Goal: Transaction & Acquisition: Purchase product/service

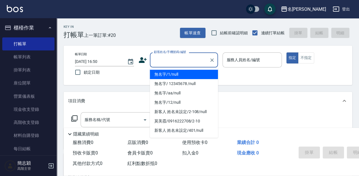
click at [160, 60] on input "顧客姓名/手機號碼/編號" at bounding box center [179, 60] width 54 height 10
click at [172, 74] on li "無名字/1/null" at bounding box center [184, 74] width 68 height 9
type input "無名字/1/null"
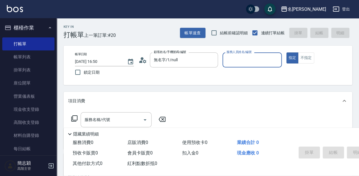
click at [231, 60] on input "服務人員姓名/編號" at bounding box center [252, 60] width 54 height 10
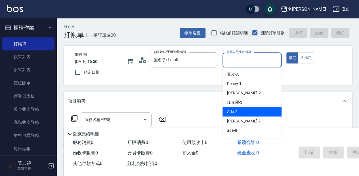
click at [238, 112] on div "Ada -5" at bounding box center [252, 111] width 59 height 9
type input "Ada-5"
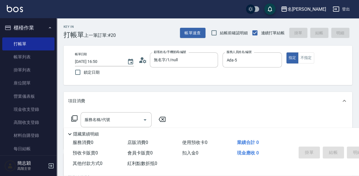
click at [75, 116] on icon at bounding box center [74, 118] width 7 height 7
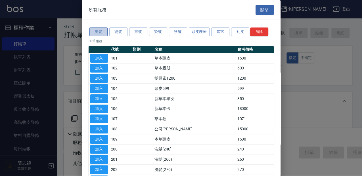
click at [97, 30] on button "洗髮" at bounding box center [98, 32] width 18 height 9
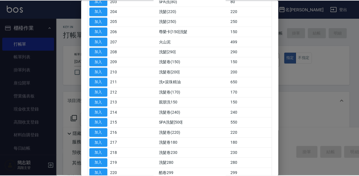
scroll to position [95, 0]
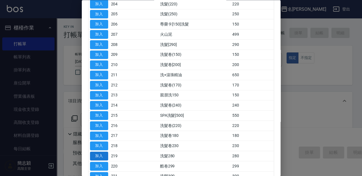
click at [100, 156] on button "加入" at bounding box center [99, 156] width 18 height 9
type input "洗髮280(219)"
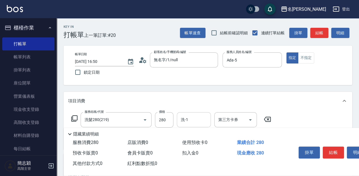
click at [190, 120] on input "洗-1" at bounding box center [193, 120] width 29 height 10
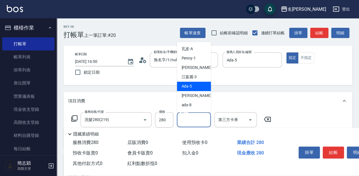
click at [196, 88] on div "Ada -5" at bounding box center [194, 86] width 34 height 9
type input "Ada-5"
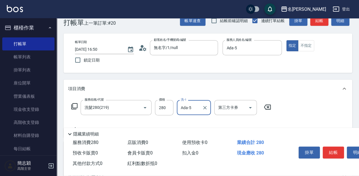
scroll to position [19, 0]
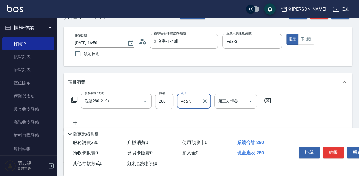
click at [74, 122] on icon at bounding box center [75, 122] width 14 height 7
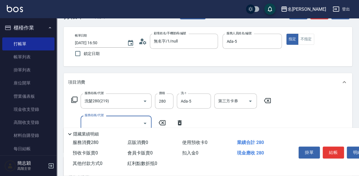
click at [75, 98] on icon at bounding box center [74, 99] width 7 height 7
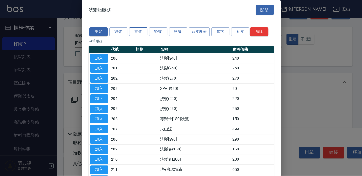
click at [136, 32] on button "剪髮" at bounding box center [138, 32] width 18 height 9
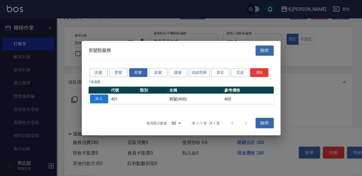
click at [104, 100] on button "加入" at bounding box center [99, 99] width 18 height 9
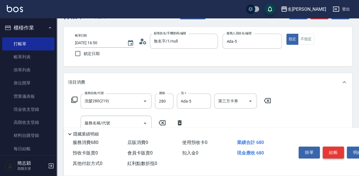
click at [330, 148] on button "結帳" at bounding box center [333, 153] width 21 height 12
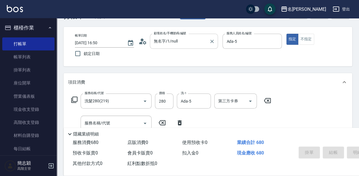
type input "[DATE] 17:31"
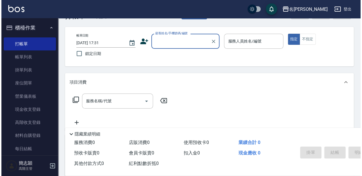
scroll to position [0, 0]
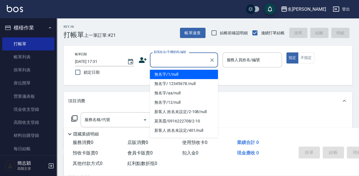
click at [162, 57] on input "顧客姓名/手機號碼/編號" at bounding box center [179, 60] width 54 height 10
click at [185, 75] on li "無名字/1/null" at bounding box center [184, 74] width 68 height 9
type input "無名字/1/null"
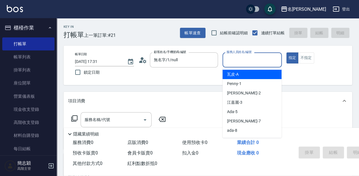
click at [232, 65] on input "服務人員姓名/編號" at bounding box center [252, 60] width 54 height 10
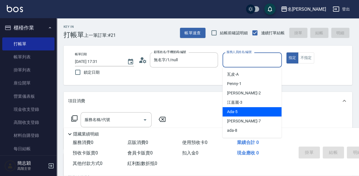
click at [251, 114] on div "Ada -5" at bounding box center [252, 111] width 59 height 9
type input "Ada-5"
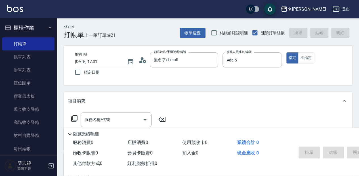
click at [74, 121] on icon at bounding box center [74, 118] width 7 height 7
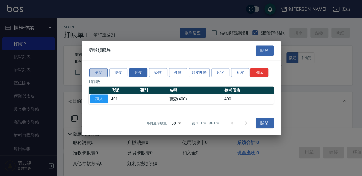
click at [100, 71] on button "洗髮" at bounding box center [98, 72] width 18 height 9
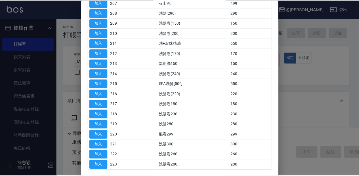
scroll to position [149, 0]
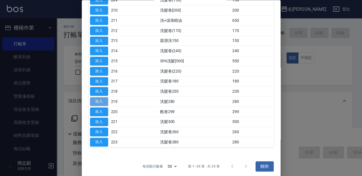
click at [106, 100] on button "加入" at bounding box center [99, 102] width 18 height 9
type input "洗髮280(219)"
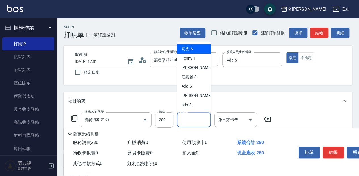
click at [197, 116] on input "洗-1" at bounding box center [193, 120] width 29 height 10
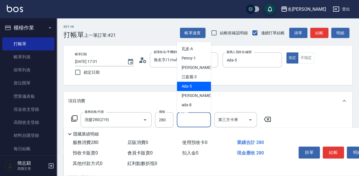
click at [204, 84] on div "Ada -5" at bounding box center [194, 86] width 34 height 9
type input "Ada-5"
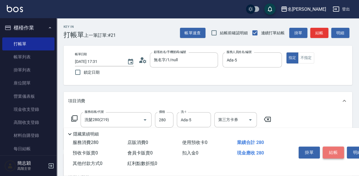
click at [331, 151] on button "結帳" at bounding box center [333, 153] width 21 height 12
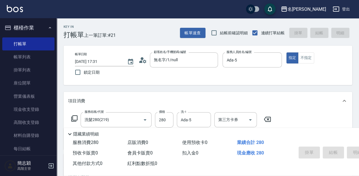
type input "[DATE] 17:32"
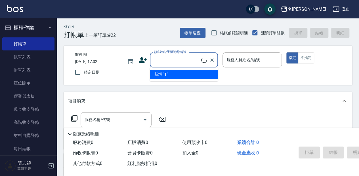
type input "無名字/1/null"
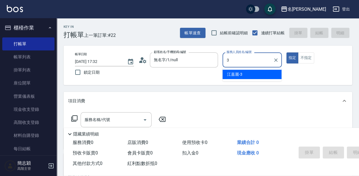
type input "江嘉麗-3"
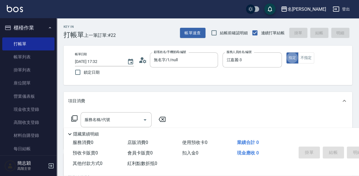
type button "true"
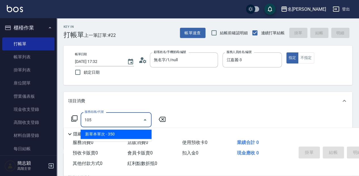
type input "新草本單次(105)"
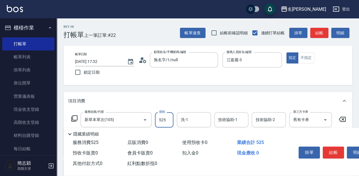
type input "525"
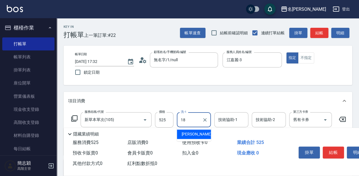
type input "[PERSON_NAME]-18"
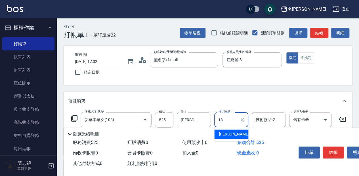
type input "[PERSON_NAME]-18"
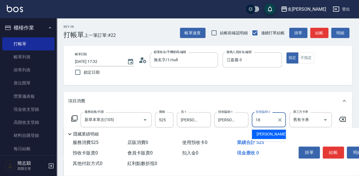
type input "[PERSON_NAME]-18"
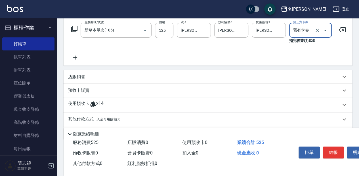
scroll to position [110, 0]
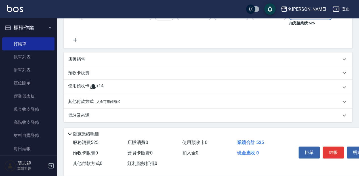
click at [104, 58] on div "店販銷售" at bounding box center [204, 59] width 273 height 6
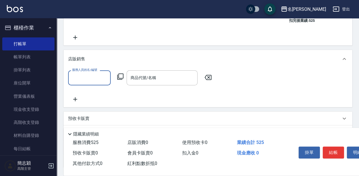
scroll to position [0, 0]
click at [94, 83] on input "服務人員姓名/編號" at bounding box center [89, 78] width 37 height 10
type input "江嘉麗-3"
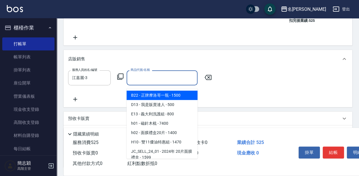
click at [138, 79] on input "商品代號/名稱" at bounding box center [162, 78] width 66 height 10
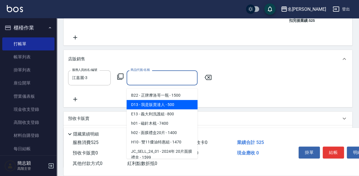
click at [153, 103] on span "D13 - 我是販賣達人 - 500" at bounding box center [162, 104] width 71 height 9
type input "我是販賣達人"
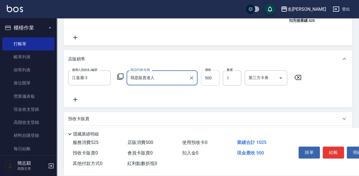
click at [208, 82] on input "500" at bounding box center [210, 77] width 18 height 15
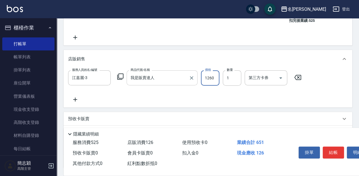
type input "1260"
click at [103, 79] on icon "Clear" at bounding box center [105, 78] width 6 height 6
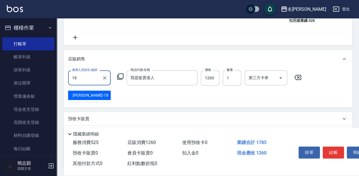
type input "[PERSON_NAME]-18"
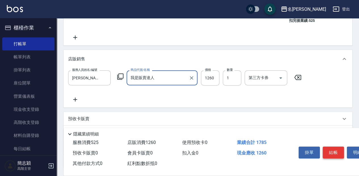
click at [337, 147] on button "結帳" at bounding box center [333, 153] width 21 height 12
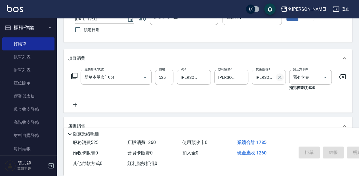
type input "[DATE] 17:59"
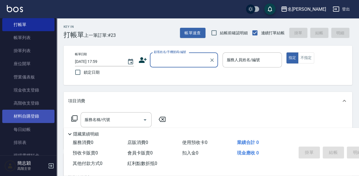
scroll to position [38, 0]
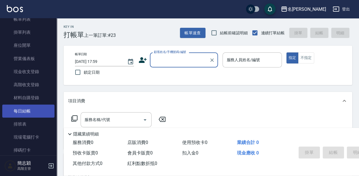
click at [27, 112] on link "每日結帳" at bounding box center [28, 111] width 52 height 13
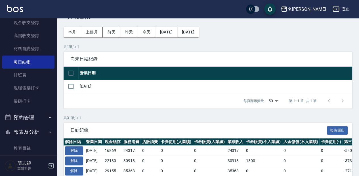
scroll to position [95, 0]
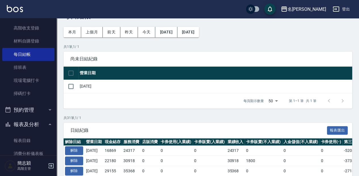
click at [48, 124] on icon "button" at bounding box center [50, 124] width 5 height 5
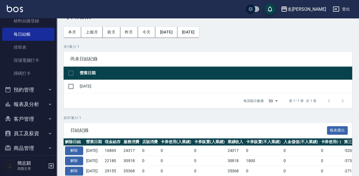
scroll to position [132, 0]
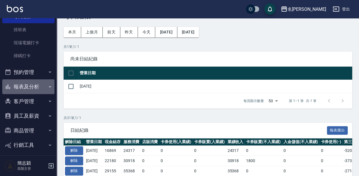
click at [34, 87] on button "報表及分析" at bounding box center [28, 86] width 52 height 15
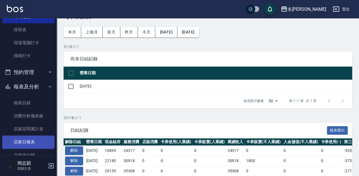
click at [26, 141] on link "店家日報表" at bounding box center [28, 142] width 52 height 13
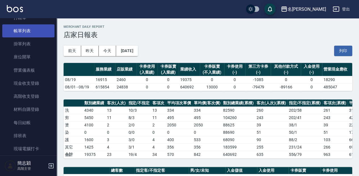
scroll to position [19, 0]
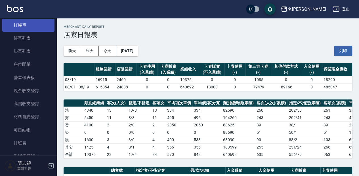
click at [33, 28] on link "打帳單" at bounding box center [28, 25] width 52 height 13
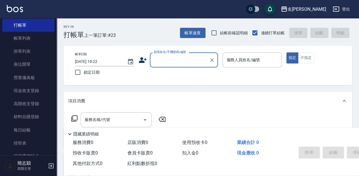
click at [187, 65] on input "顧客姓名/手機號碼/編號" at bounding box center [179, 60] width 54 height 10
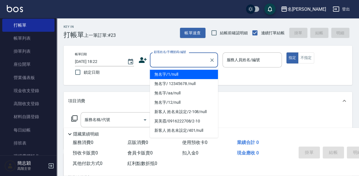
click at [187, 70] on li "無名字/1/null" at bounding box center [184, 74] width 68 height 9
type input "無名字/1/null"
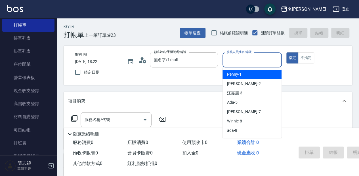
click at [250, 58] on input "服務人員姓名/編號" at bounding box center [252, 60] width 54 height 10
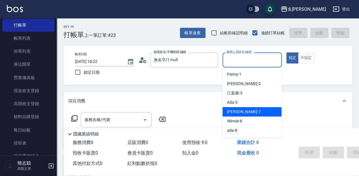
drag, startPoint x: 253, startPoint y: 110, endPoint x: 234, endPoint y: 108, distance: 19.0
click at [254, 110] on div "[PERSON_NAME] -7" at bounding box center [252, 111] width 59 height 9
type input "[PERSON_NAME]-7"
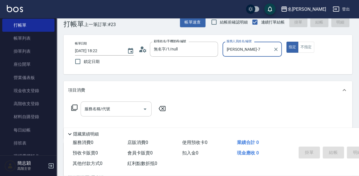
scroll to position [19, 0]
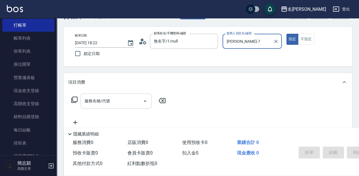
drag, startPoint x: 112, startPoint y: 100, endPoint x: 133, endPoint y: 95, distance: 21.6
click at [115, 99] on input "服務名稱/代號" at bounding box center [111, 101] width 57 height 10
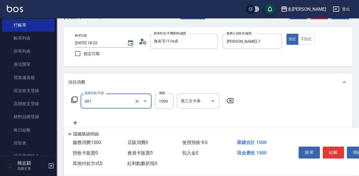
type input "燙髮(1500](301)"
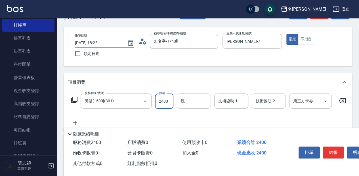
type input "2400"
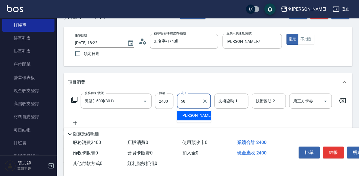
type input "[PERSON_NAME]-58"
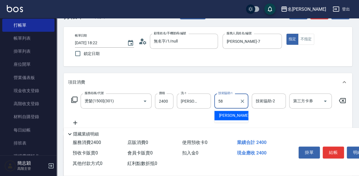
type input "[PERSON_NAME]-58"
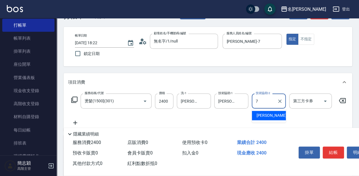
type input "[PERSON_NAME]-7"
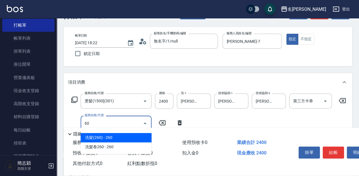
type input "603"
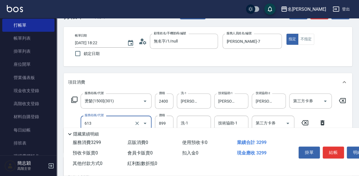
type input "5G護髮(613)"
type input "1299"
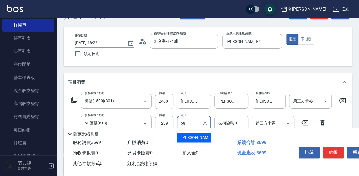
type input "[PERSON_NAME]-58"
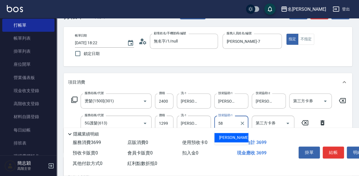
type input "[PERSON_NAME]-58"
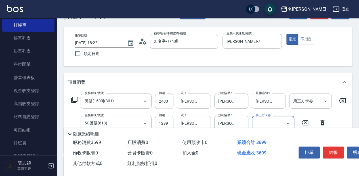
click at [331, 149] on button "結帳" at bounding box center [333, 153] width 21 height 12
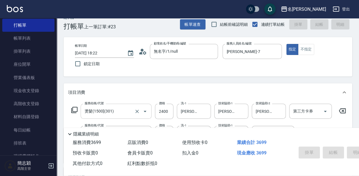
scroll to position [0, 0]
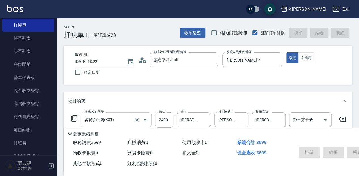
type input "[DATE] 18:23"
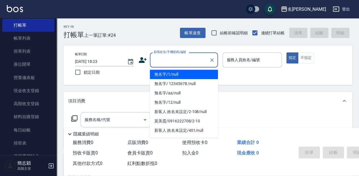
click at [168, 60] on input "顧客姓名/手機號碼/編號" at bounding box center [179, 60] width 54 height 10
click at [166, 76] on li "無名字/1/null" at bounding box center [184, 74] width 68 height 9
type input "無名字/1/null"
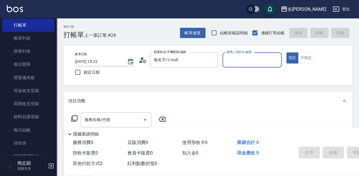
click at [249, 61] on input "服務人員姓名/編號" at bounding box center [252, 60] width 54 height 10
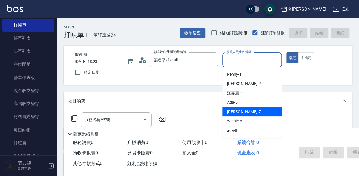
drag, startPoint x: 249, startPoint y: 111, endPoint x: 276, endPoint y: 96, distance: 30.7
click at [249, 111] on div "[PERSON_NAME] -7" at bounding box center [252, 111] width 59 height 9
type input "[PERSON_NAME]-7"
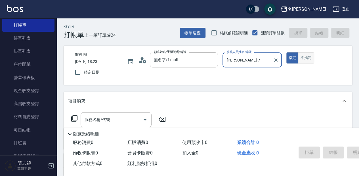
click at [306, 60] on button "不指定" at bounding box center [306, 58] width 16 height 11
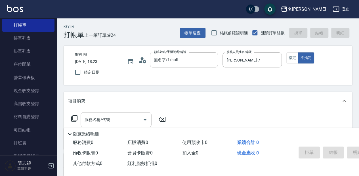
click at [112, 116] on input "服務名稱/代號" at bounding box center [111, 120] width 57 height 10
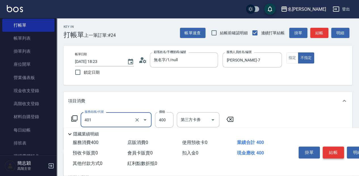
type input "剪髮(400)(401)"
click at [332, 154] on button "結帳" at bounding box center [333, 153] width 21 height 12
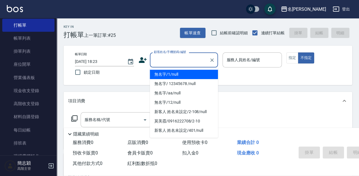
click at [178, 60] on input "顧客姓名/手機號碼/編號" at bounding box center [179, 60] width 54 height 10
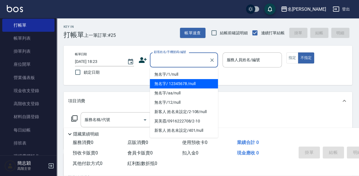
click at [194, 85] on li "無名字/ 12345678 /null" at bounding box center [184, 83] width 68 height 9
type input "無名字/ 12345678 /null"
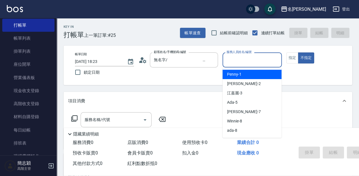
click at [255, 61] on input "服務人員姓名/編號" at bounding box center [252, 60] width 54 height 10
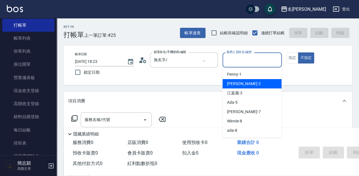
click at [251, 82] on div "[PERSON_NAME] -2" at bounding box center [252, 83] width 59 height 9
type input "[PERSON_NAME]-2"
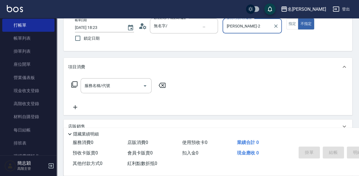
scroll to position [38, 0]
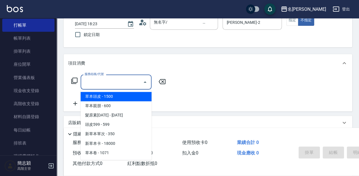
click at [125, 82] on input "服務名稱/代號" at bounding box center [111, 82] width 57 height 10
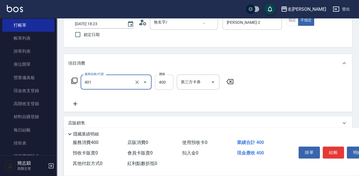
type input "剪髮(400)(401)"
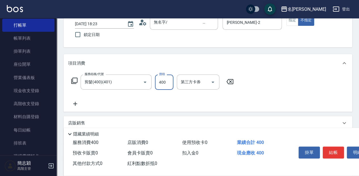
click at [165, 82] on input "400" at bounding box center [164, 82] width 18 height 15
type input "450"
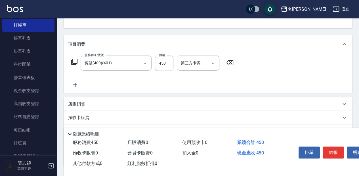
click at [76, 86] on icon at bounding box center [75, 84] width 14 height 7
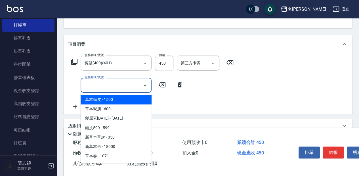
click at [125, 84] on input "服務名稱/代號" at bounding box center [111, 85] width 57 height 10
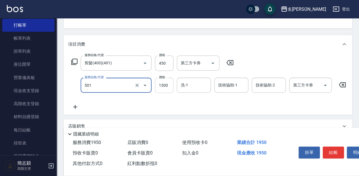
type input "染髮(1500](501)"
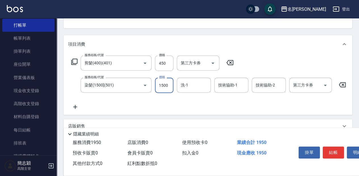
click at [169, 85] on input "1500" at bounding box center [164, 85] width 18 height 15
type input "2500"
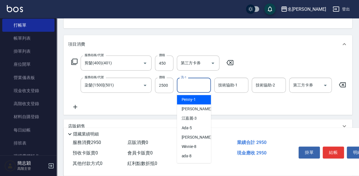
click at [194, 86] on input "洗-1" at bounding box center [193, 85] width 29 height 10
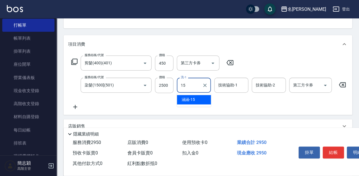
drag, startPoint x: 197, startPoint y: 102, endPoint x: 205, endPoint y: 100, distance: 8.4
click at [197, 102] on div "涵涵 -15" at bounding box center [194, 99] width 34 height 9
type input "涵涵-15"
click at [232, 86] on input "技術協助-1" at bounding box center [231, 85] width 29 height 10
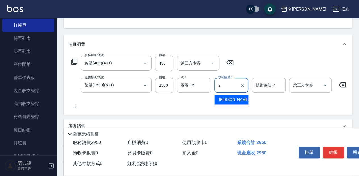
click at [233, 102] on div "[PERSON_NAME] -2" at bounding box center [231, 99] width 34 height 9
type input "[PERSON_NAME]-2"
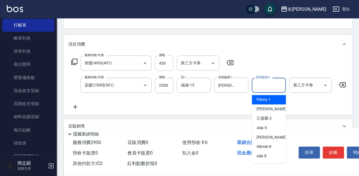
click at [258, 85] on input "技術協助-2" at bounding box center [268, 85] width 29 height 10
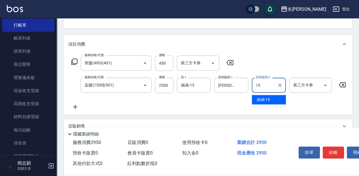
click at [270, 99] on div "涵涵 -15" at bounding box center [269, 99] width 34 height 9
type input "涵涵-15"
click at [75, 108] on icon at bounding box center [75, 107] width 4 height 4
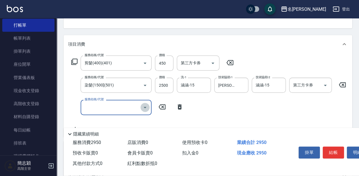
click at [144, 108] on icon "Open" at bounding box center [145, 107] width 7 height 7
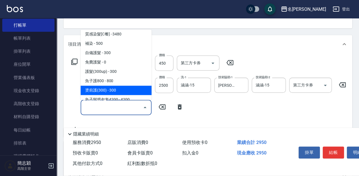
scroll to position [454, 0]
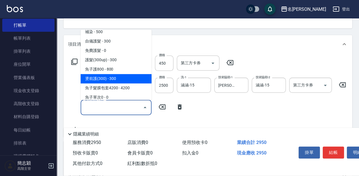
click at [128, 82] on span "燙前護(300) - 300" at bounding box center [116, 78] width 71 height 9
type input "燙前護(300)(605)"
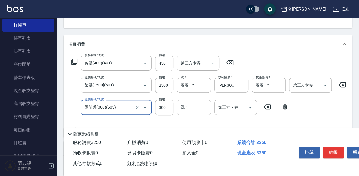
click at [194, 107] on input "洗-1" at bounding box center [193, 107] width 29 height 10
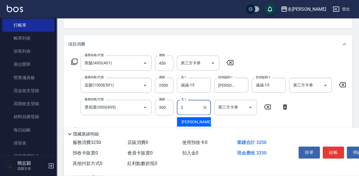
click at [194, 121] on div "[PERSON_NAME] -2" at bounding box center [194, 121] width 34 height 9
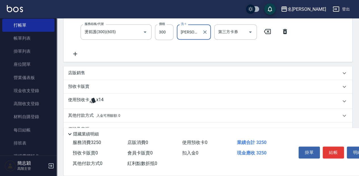
scroll to position [149, 0]
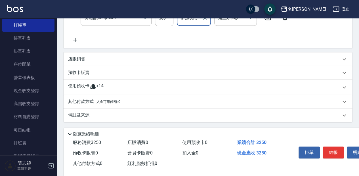
type input "[PERSON_NAME]-2"
click at [91, 103] on p "其他付款方式 入金可用餘額: 0" at bounding box center [94, 102] width 52 height 6
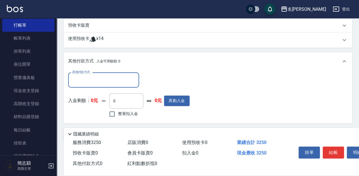
scroll to position [205, 0]
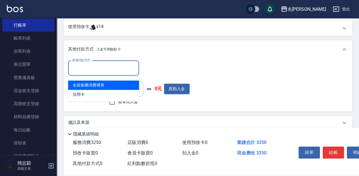
click at [117, 69] on input "其他付款方式" at bounding box center [104, 68] width 66 height 10
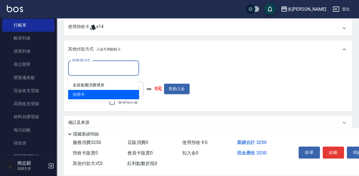
click at [94, 94] on span "信用卡" at bounding box center [103, 94] width 71 height 9
type input "信用卡"
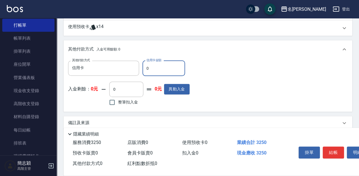
click at [152, 70] on input "0" at bounding box center [163, 68] width 43 height 15
type input "3250"
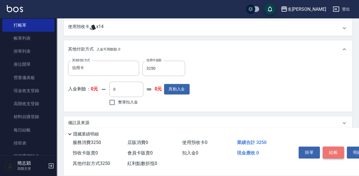
click at [335, 154] on button "結帳" at bounding box center [333, 153] width 21 height 12
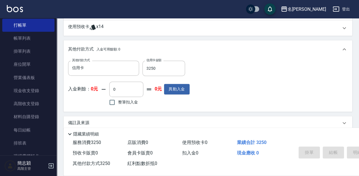
type input "[DATE] 18:28"
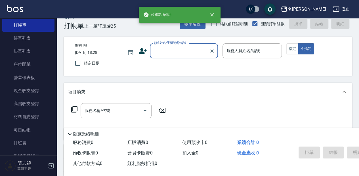
scroll to position [0, 0]
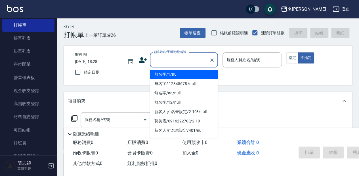
click at [180, 62] on input "顧客姓名/手機號碼/編號" at bounding box center [179, 60] width 54 height 10
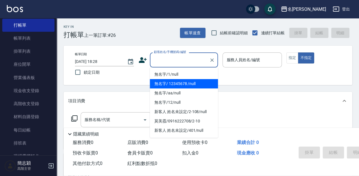
click at [192, 85] on li "無名字/ 12345678 /null" at bounding box center [184, 83] width 68 height 9
type input "無名字/ 12345678 /null"
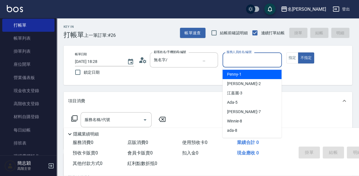
click at [249, 62] on input "服務人員姓名/編號" at bounding box center [252, 60] width 54 height 10
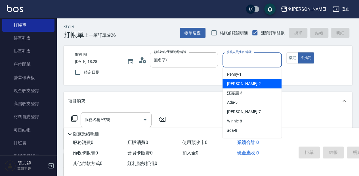
click at [250, 81] on div "[PERSON_NAME] -2" at bounding box center [252, 83] width 59 height 9
type input "[PERSON_NAME]-2"
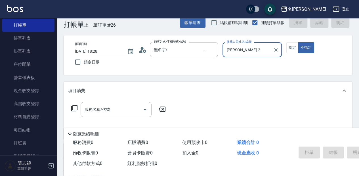
scroll to position [19, 0]
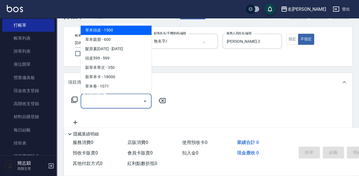
click at [117, 100] on input "服務名稱/代號" at bounding box center [111, 101] width 57 height 10
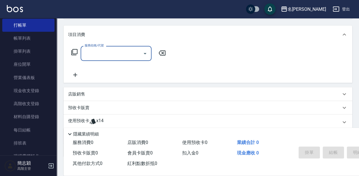
scroll to position [75, 0]
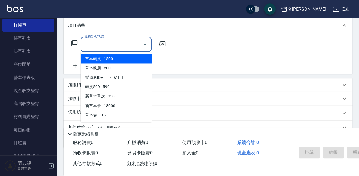
click at [128, 44] on input "服務名稱/代號" at bounding box center [111, 44] width 57 height 10
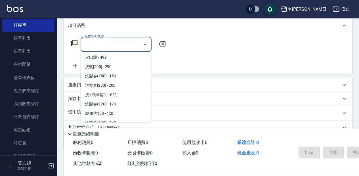
scroll to position [170, 0]
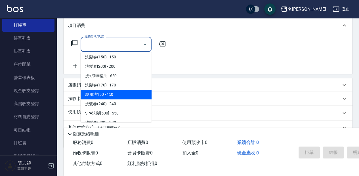
click at [112, 96] on span "親朋洗150 - 150" at bounding box center [116, 94] width 71 height 9
type input "親朋洗150(213)"
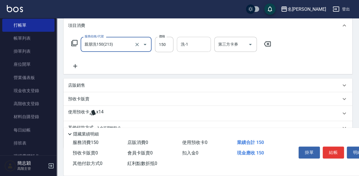
click at [191, 45] on input "洗-1" at bounding box center [193, 44] width 29 height 10
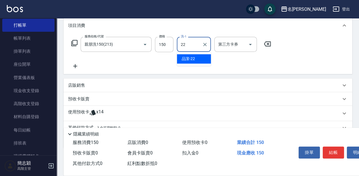
click at [188, 59] on span "品潔 -22" at bounding box center [188, 59] width 14 height 6
type input "品潔-22"
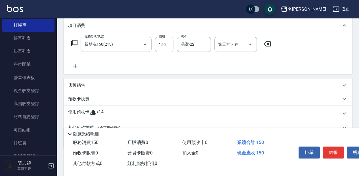
click at [74, 66] on icon at bounding box center [75, 66] width 4 height 4
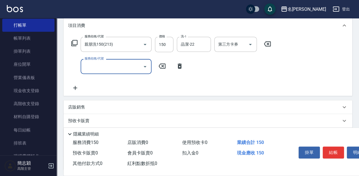
click at [112, 66] on input "服務名稱/代號" at bounding box center [111, 67] width 57 height 10
type input "剪髮(400)(401)"
click at [163, 66] on input "400" at bounding box center [164, 66] width 18 height 15
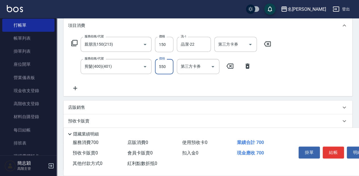
type input "550"
click at [79, 91] on icon at bounding box center [75, 88] width 14 height 7
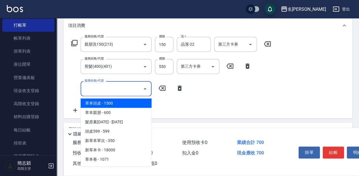
click at [120, 88] on input "服務名稱/代號" at bounding box center [111, 89] width 57 height 10
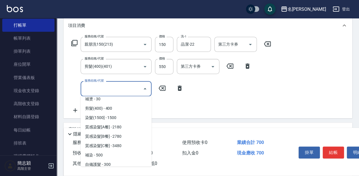
scroll to position [416, 0]
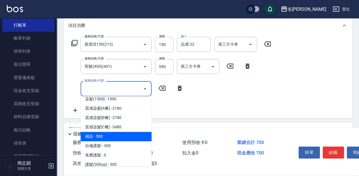
click at [110, 136] on span "補染 - 500" at bounding box center [116, 136] width 71 height 9
type input "補染(507)"
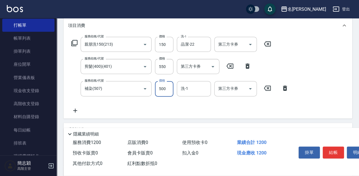
click at [165, 87] on input "500" at bounding box center [164, 88] width 18 height 15
type input "1000"
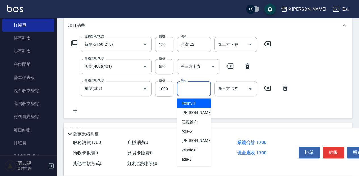
click at [200, 87] on input "洗-1" at bounding box center [193, 89] width 29 height 10
click at [201, 100] on div "品潔 -22" at bounding box center [194, 102] width 34 height 9
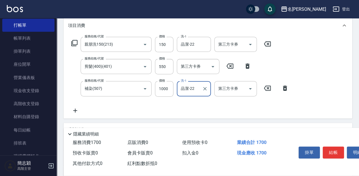
type input "品潔-22"
click at [73, 112] on icon at bounding box center [75, 110] width 14 height 7
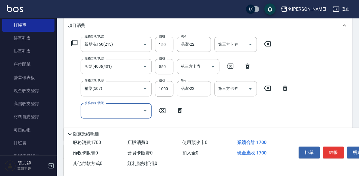
click at [129, 111] on input "服務名稱/代號" at bounding box center [111, 111] width 57 height 10
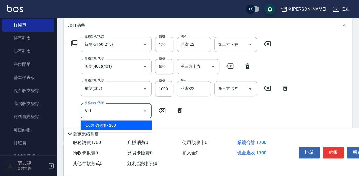
click at [128, 122] on span "染.頭皮隔離 - 200" at bounding box center [116, 125] width 71 height 9
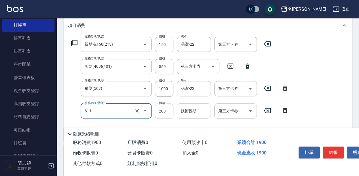
type input "染.頭皮隔離(611)"
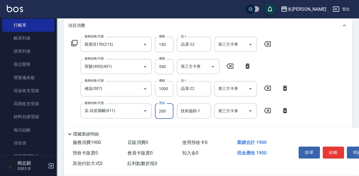
click at [164, 110] on input "200" at bounding box center [164, 111] width 18 height 15
type input "300"
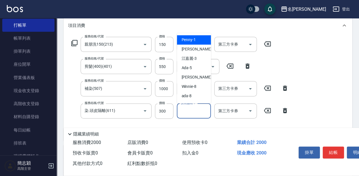
click at [190, 111] on input "技術協助-1" at bounding box center [193, 111] width 29 height 10
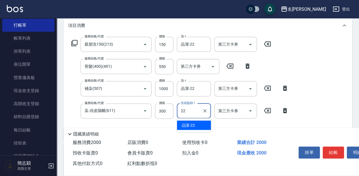
click at [201, 124] on div "品潔 -22" at bounding box center [194, 125] width 34 height 9
type input "品潔-22"
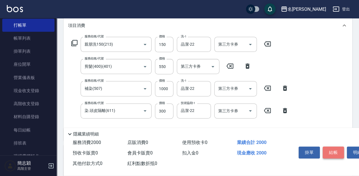
click at [338, 152] on button "結帳" at bounding box center [333, 153] width 21 height 12
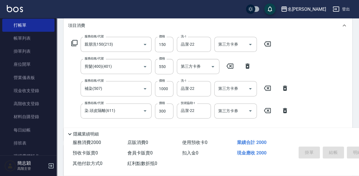
type input "[DATE] 18:30"
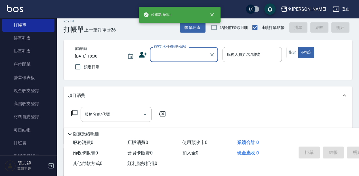
scroll to position [0, 0]
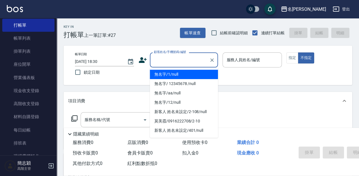
click at [183, 60] on input "顧客姓名/手機號碼/編號" at bounding box center [179, 60] width 54 height 10
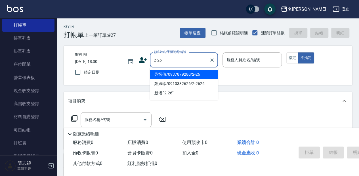
click at [181, 75] on li "吳愫倩/0937879280/2-26" at bounding box center [184, 74] width 68 height 9
type input "吳愫倩/0937879280/2-26"
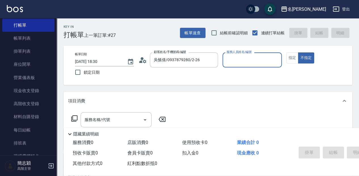
type input "[PERSON_NAME]-2"
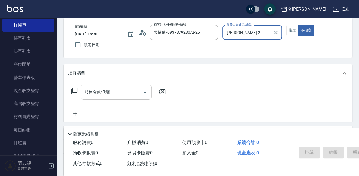
scroll to position [38, 0]
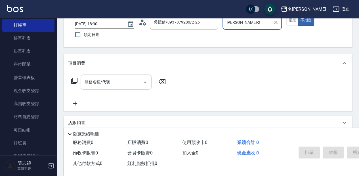
click at [118, 82] on input "服務名稱/代號" at bounding box center [111, 82] width 57 height 10
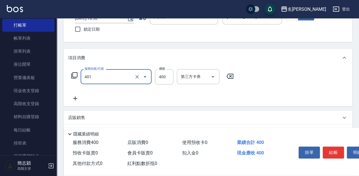
scroll to position [57, 0]
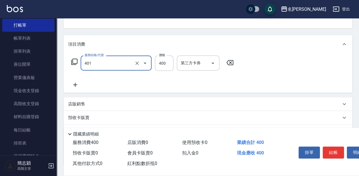
type input "剪髮(400)(401)"
click at [76, 86] on icon at bounding box center [75, 84] width 14 height 7
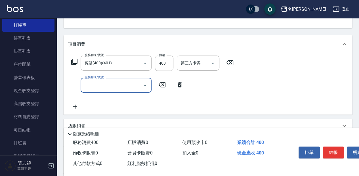
click at [120, 85] on input "服務名稱/代號" at bounding box center [111, 85] width 57 height 10
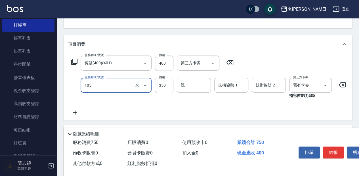
type input "新草本單次(105)"
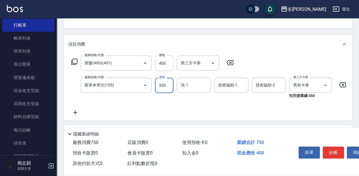
click at [166, 84] on input "350" at bounding box center [164, 85] width 18 height 15
type input "600"
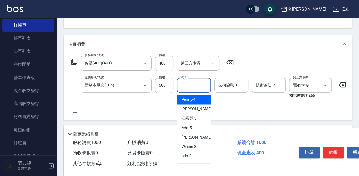
click at [197, 86] on input "洗-1" at bounding box center [193, 85] width 29 height 10
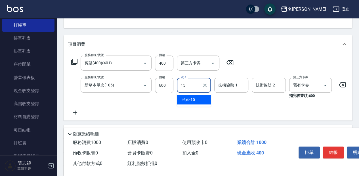
click at [198, 100] on div "涵涵 -15" at bounding box center [194, 99] width 34 height 9
type input "涵涵-15"
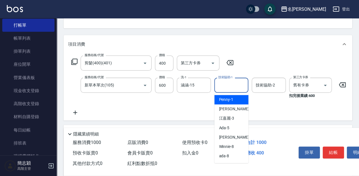
click at [231, 86] on input "技術協助-1" at bounding box center [231, 85] width 29 height 10
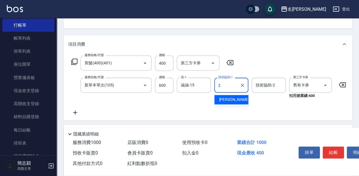
click at [237, 96] on div "[PERSON_NAME] -2" at bounding box center [231, 99] width 34 height 9
type input "[PERSON_NAME]-2"
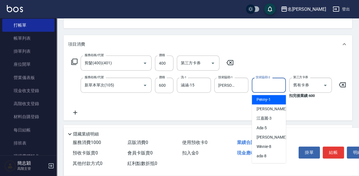
click at [266, 83] on input "技術協助-2" at bounding box center [268, 85] width 29 height 10
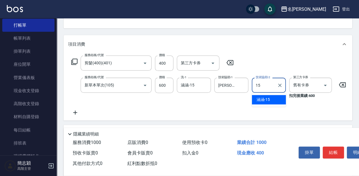
click at [275, 100] on div "涵涵 -15" at bounding box center [269, 99] width 34 height 9
type input "涵涵-15"
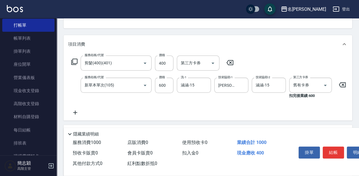
click at [79, 114] on icon at bounding box center [75, 112] width 14 height 7
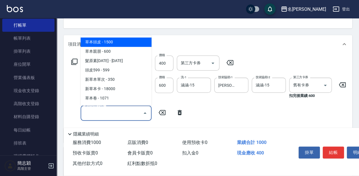
click at [125, 113] on input "服務名稱/代號" at bounding box center [111, 113] width 57 height 10
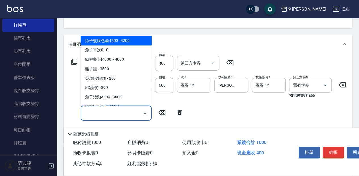
scroll to position [511, 0]
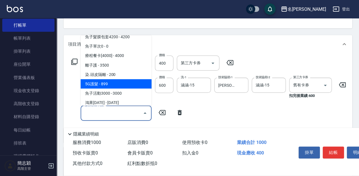
click at [124, 83] on span "5G護髮 - 899" at bounding box center [116, 83] width 71 height 9
type input "5G護髮(613)"
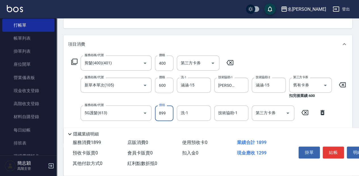
click at [164, 113] on input "899" at bounding box center [164, 113] width 18 height 15
type input "999"
click at [188, 111] on input "洗-1" at bounding box center [193, 113] width 29 height 10
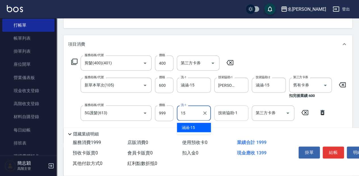
drag, startPoint x: 203, startPoint y: 128, endPoint x: 217, endPoint y: 120, distance: 16.3
click at [203, 127] on div "涵涵 -15" at bounding box center [194, 127] width 34 height 9
type input "涵涵-15"
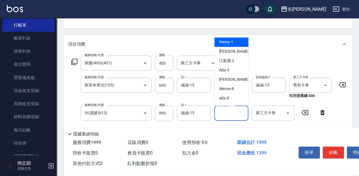
click at [228, 114] on input "技術協助-1" at bounding box center [231, 113] width 29 height 10
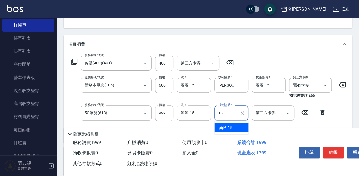
click at [239, 129] on div "涵涵 -15" at bounding box center [231, 127] width 34 height 9
type input "涵涵-15"
click at [266, 113] on input "第三方卡券" at bounding box center [268, 113] width 29 height 10
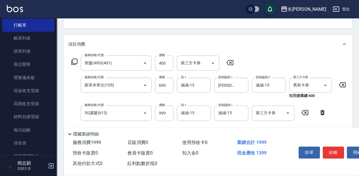
click at [306, 111] on icon at bounding box center [305, 112] width 14 height 7
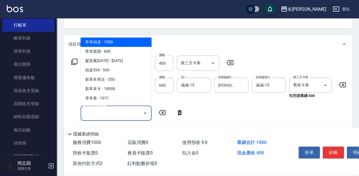
click at [116, 112] on input "服務名稱/代號" at bounding box center [111, 113] width 57 height 10
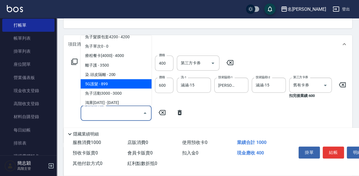
click at [120, 85] on span "5G護髮 - 899" at bounding box center [116, 83] width 71 height 9
type input "5G護髮(613)"
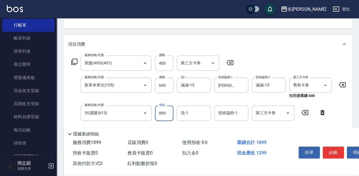
click at [163, 113] on input "899" at bounding box center [164, 113] width 18 height 15
type input "999"
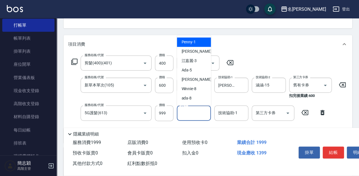
click at [195, 114] on input "洗-1" at bounding box center [193, 113] width 29 height 10
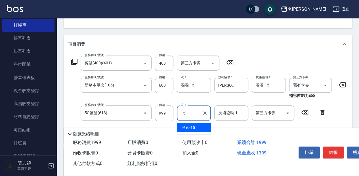
click at [193, 127] on span "涵涵 -15" at bounding box center [188, 128] width 14 height 6
type input "涵涵-15"
click at [223, 113] on div "技術協助-1 技術協助-1" at bounding box center [231, 113] width 34 height 15
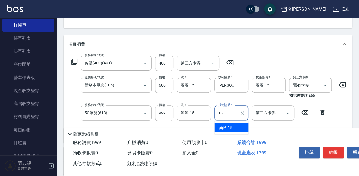
click at [236, 125] on div "涵涵 -15" at bounding box center [231, 127] width 34 height 9
type input "涵涵-15"
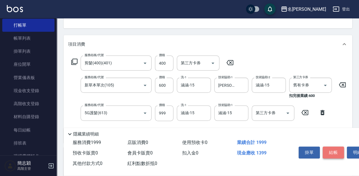
click at [334, 152] on button "結帳" at bounding box center [333, 153] width 21 height 12
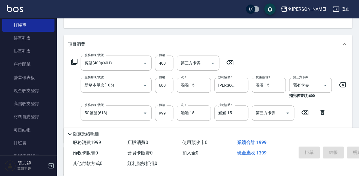
type input "[DATE] 18:32"
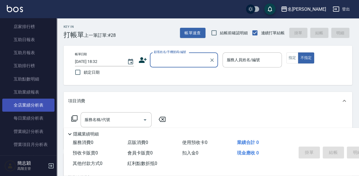
scroll to position [284, 0]
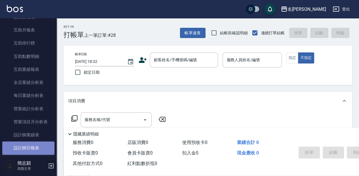
click at [35, 149] on link "設計師日報表" at bounding box center [28, 148] width 52 height 13
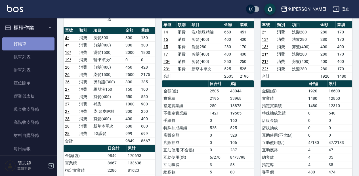
click at [42, 44] on link "打帳單" at bounding box center [28, 43] width 52 height 13
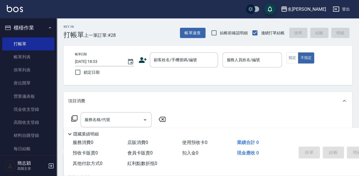
click at [145, 23] on div "Key In 打帳單 上一筆訂單:#28 帳單速查 結帳前確認明細 連續打單結帳 掛單 結帳 明細" at bounding box center [204, 28] width 295 height 21
drag, startPoint x: 34, startPoint y: 26, endPoint x: 36, endPoint y: 28, distance: 3.4
click at [34, 26] on button "櫃檯作業" at bounding box center [28, 27] width 52 height 15
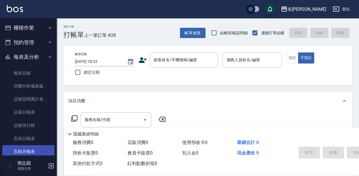
click at [40, 148] on link "互助月報表" at bounding box center [28, 151] width 52 height 13
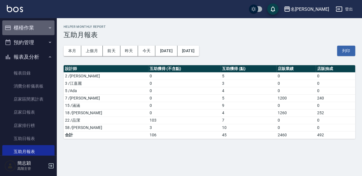
click at [34, 23] on button "櫃檯作業" at bounding box center [28, 27] width 52 height 15
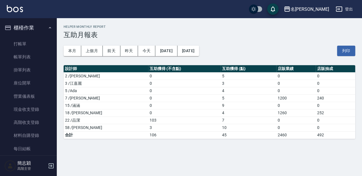
click at [35, 35] on ul "打帳單 帳單列表 掛單列表 座位開單 營業儀表板 現金收支登錄 高階收支登錄 材料自購登錄 每日結帳 排班表 現場電腦打卡 掃碼打卡" at bounding box center [28, 116] width 52 height 162
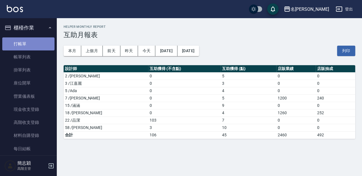
click at [34, 42] on link "打帳單" at bounding box center [28, 43] width 52 height 13
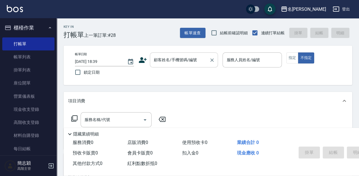
click at [169, 63] on input "顧客姓名/手機號碼/編號" at bounding box center [179, 60] width 54 height 10
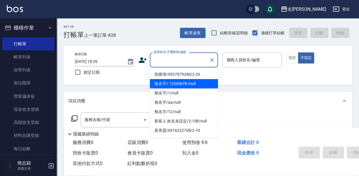
click at [176, 81] on li "無名字/ 12345678 /null" at bounding box center [184, 83] width 68 height 9
type input "無名字/ 12345678 /null"
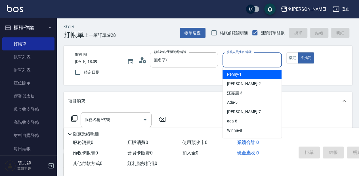
click at [242, 59] on input "服務人員姓名/編號" at bounding box center [252, 60] width 54 height 10
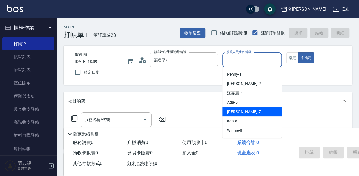
click at [237, 110] on span "[PERSON_NAME] -7" at bounding box center [243, 112] width 33 height 6
type input "[PERSON_NAME]-7"
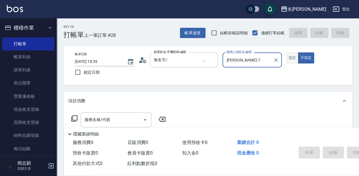
click at [292, 58] on button "指定" at bounding box center [292, 58] width 12 height 11
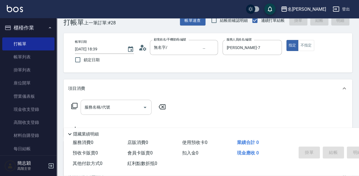
scroll to position [19, 0]
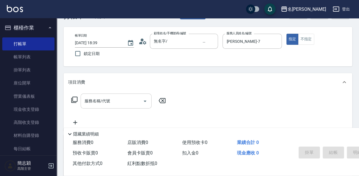
click at [116, 101] on input "服務名稱/代號" at bounding box center [111, 101] width 57 height 10
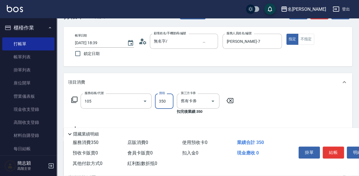
type input "新草本單次(105)"
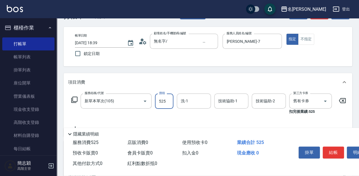
type input "525"
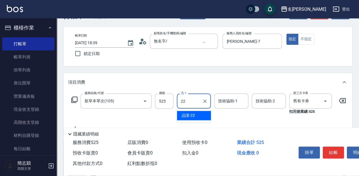
type input "品潔-22"
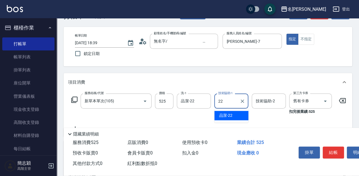
type input "品潔-22"
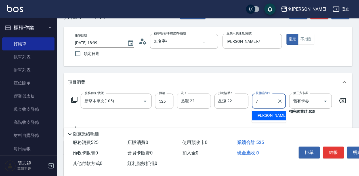
type input "[PERSON_NAME]-7"
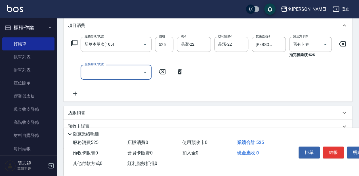
scroll to position [95, 0]
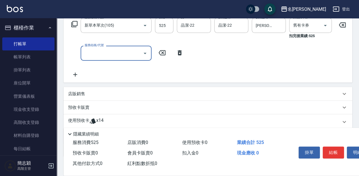
click at [81, 96] on p "店販銷售" at bounding box center [76, 94] width 17 height 6
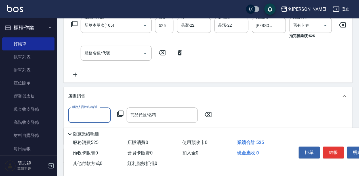
scroll to position [0, 0]
click at [91, 116] on input "服務人員姓名/編號" at bounding box center [89, 115] width 37 height 10
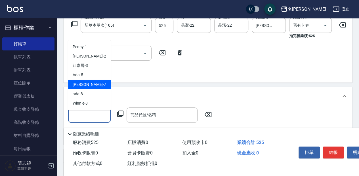
click at [90, 83] on div "[PERSON_NAME] -7" at bounding box center [89, 84] width 43 height 9
type input "[PERSON_NAME]-7"
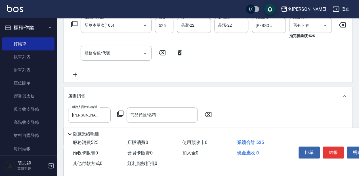
click at [122, 114] on icon at bounding box center [120, 113] width 7 height 7
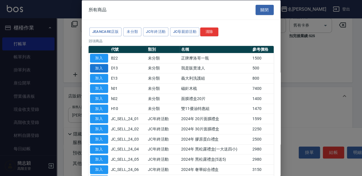
click at [100, 69] on button "加入" at bounding box center [99, 68] width 18 height 9
type input "我是販賣達人"
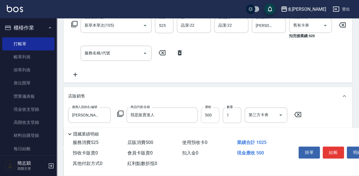
click at [213, 117] on input "500" at bounding box center [210, 115] width 18 height 15
type input "624"
click at [331, 151] on button "結帳" at bounding box center [333, 153] width 21 height 12
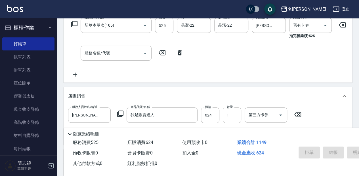
type input "[DATE] 18:49"
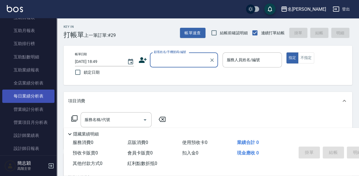
scroll to position [284, 0]
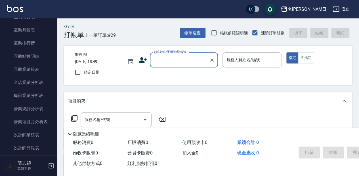
drag, startPoint x: 34, startPoint y: 147, endPoint x: 80, endPoint y: 147, distance: 46.0
click at [34, 147] on link "設計師日報表" at bounding box center [28, 148] width 52 height 13
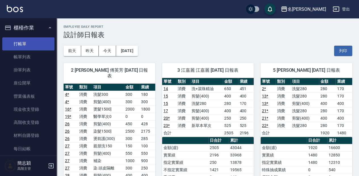
click at [25, 41] on link "打帳單" at bounding box center [28, 43] width 52 height 13
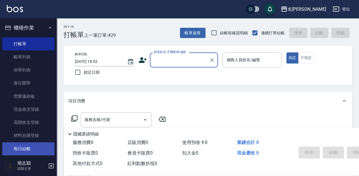
click at [32, 143] on link "每日結帳" at bounding box center [28, 148] width 52 height 13
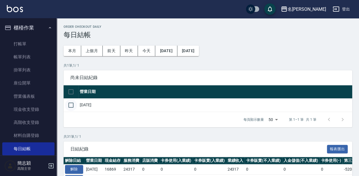
click at [72, 100] on input "checkbox" at bounding box center [71, 105] width 12 height 12
checkbox input "true"
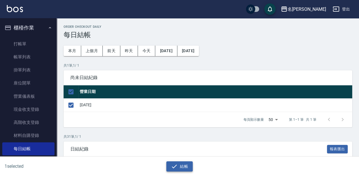
click at [175, 165] on icon "button" at bounding box center [174, 166] width 7 height 7
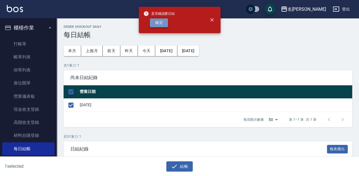
click at [158, 21] on button "確定" at bounding box center [159, 22] width 18 height 9
checkbox input "false"
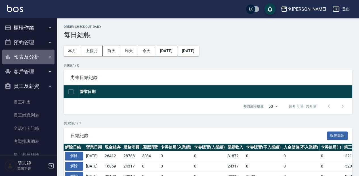
click at [45, 52] on button "報表及分析" at bounding box center [28, 57] width 52 height 15
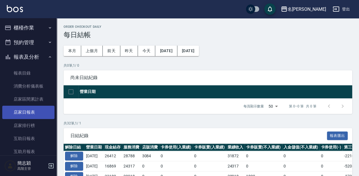
click at [41, 111] on link "店家日報表" at bounding box center [28, 112] width 52 height 13
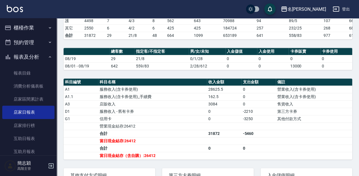
scroll to position [114, 0]
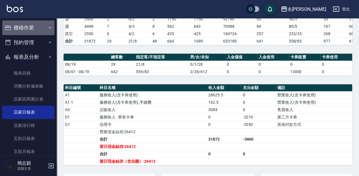
click at [48, 27] on icon "button" at bounding box center [50, 28] width 5 height 5
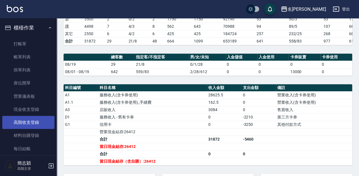
click at [29, 123] on link "高階收支登錄" at bounding box center [28, 122] width 52 height 13
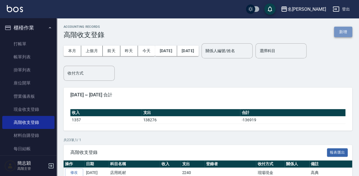
drag, startPoint x: 343, startPoint y: 31, endPoint x: 324, endPoint y: 38, distance: 21.0
click at [343, 31] on button "新增" at bounding box center [343, 32] width 18 height 11
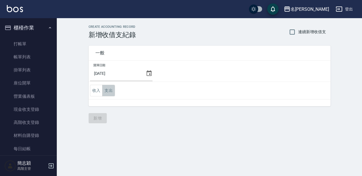
click at [109, 90] on button "支出" at bounding box center [108, 91] width 13 height 12
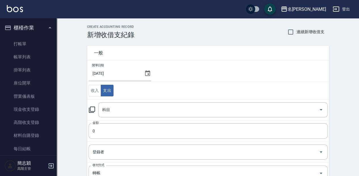
click at [89, 108] on icon at bounding box center [92, 109] width 7 height 7
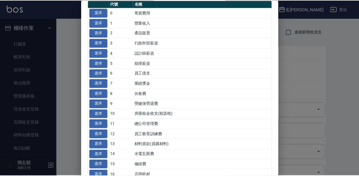
scroll to position [38, 0]
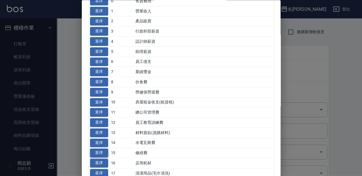
click at [96, 153] on button "選擇" at bounding box center [99, 153] width 18 height 9
type input "15 修繕費"
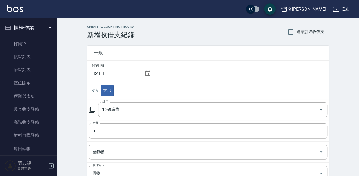
scroll to position [19, 0]
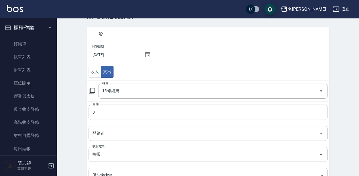
click at [92, 113] on input "0" at bounding box center [208, 112] width 239 height 15
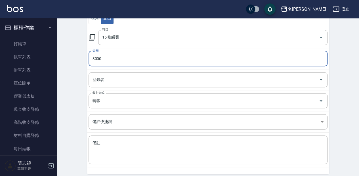
scroll to position [75, 0]
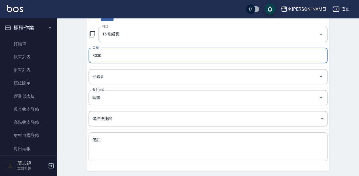
type input "3000"
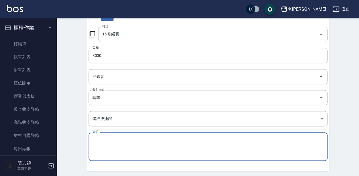
click at [102, 154] on textarea "備註" at bounding box center [208, 146] width 231 height 19
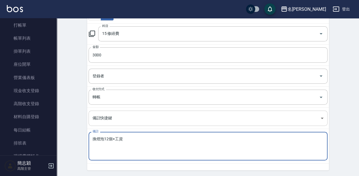
scroll to position [93, 0]
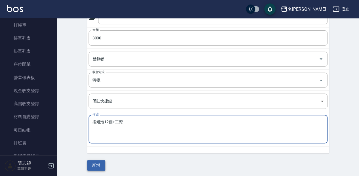
type textarea "換燈泡12個+工資"
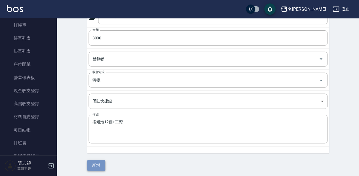
click at [96, 162] on button "新增" at bounding box center [96, 165] width 18 height 11
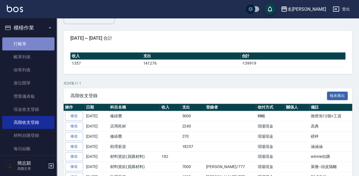
click at [36, 49] on link "打帳單" at bounding box center [28, 43] width 52 height 13
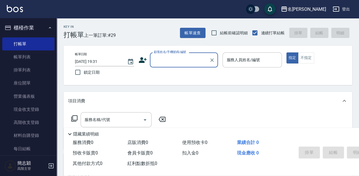
click at [179, 58] on input "顧客姓名/手機號碼/編號" at bounding box center [179, 60] width 54 height 10
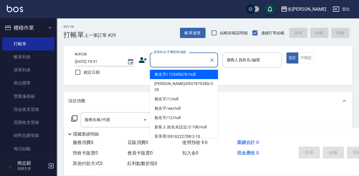
click at [181, 75] on li "無名字/ 12345678 /null" at bounding box center [184, 74] width 68 height 9
type input "無名字/ 12345678 /null"
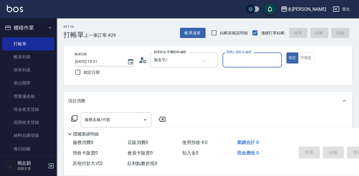
click at [234, 65] on div "服務人員姓名/編號" at bounding box center [252, 60] width 59 height 15
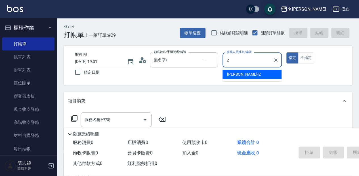
type input "[PERSON_NAME]-2"
type button "true"
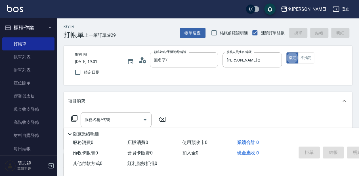
click at [74, 119] on icon at bounding box center [74, 118] width 7 height 7
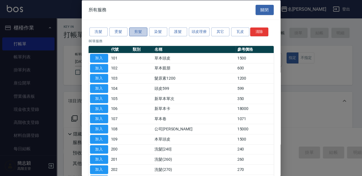
click at [141, 32] on button "剪髮" at bounding box center [138, 32] width 18 height 9
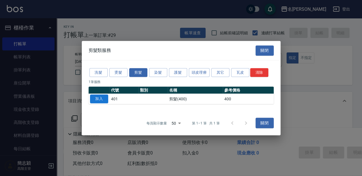
click at [101, 97] on button "加入" at bounding box center [99, 99] width 18 height 9
type input "剪髮(400)(401)"
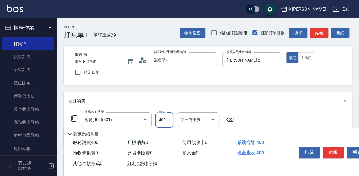
click at [167, 120] on input "400" at bounding box center [164, 119] width 18 height 15
type input "450"
click at [334, 151] on button "結帳" at bounding box center [333, 153] width 21 height 12
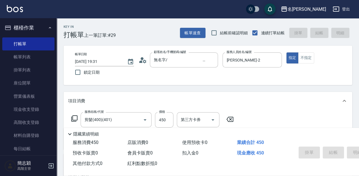
type input "2025/08/19 19:32"
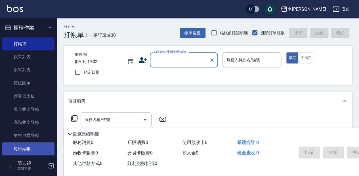
click at [39, 147] on link "每日結帳" at bounding box center [28, 148] width 52 height 13
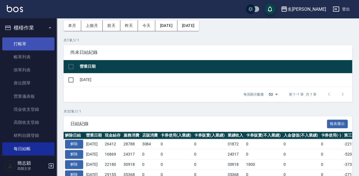
scroll to position [19, 0]
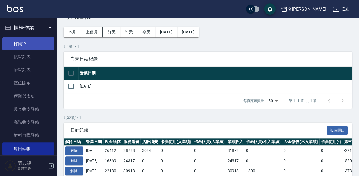
click at [27, 45] on link "打帳單" at bounding box center [28, 43] width 52 height 13
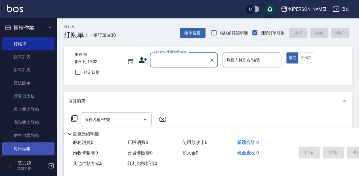
click at [37, 149] on link "每日結帳" at bounding box center [28, 148] width 52 height 13
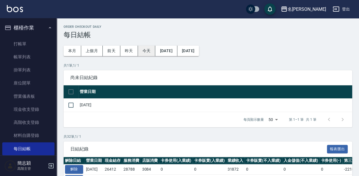
click at [147, 54] on button "今天" at bounding box center [147, 51] width 18 height 11
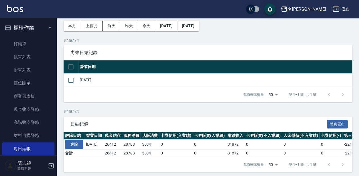
scroll to position [30, 0]
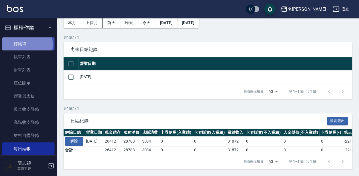
click at [24, 44] on link "打帳單" at bounding box center [28, 43] width 52 height 13
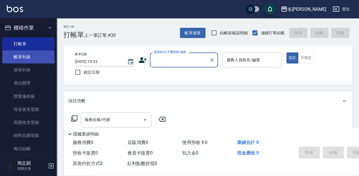
click at [35, 62] on link "帳單列表" at bounding box center [28, 57] width 52 height 13
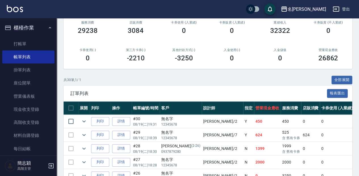
scroll to position [75, 0]
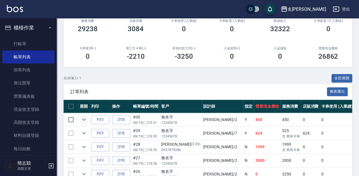
click at [82, 118] on icon "expand row" at bounding box center [84, 119] width 7 height 7
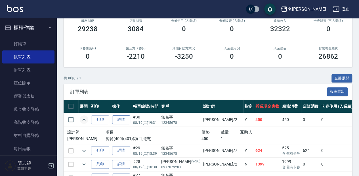
click at [123, 121] on link "詳情" at bounding box center [121, 120] width 18 height 9
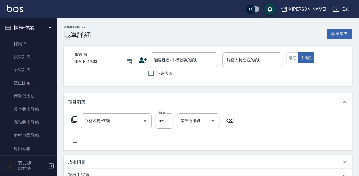
type input "2025/08/19 19:31"
type input "[PERSON_NAME]-2"
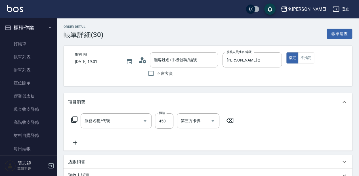
type input "剪髮(400)(401)"
type input "無名字/ 12345678 /null"
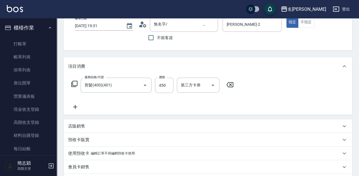
scroll to position [38, 0]
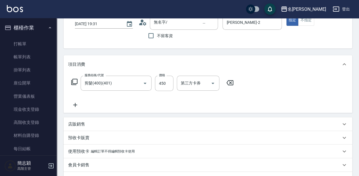
click at [231, 85] on icon at bounding box center [230, 82] width 14 height 7
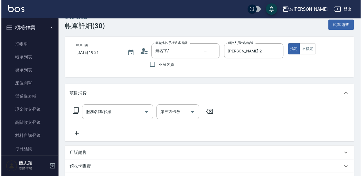
scroll to position [0, 0]
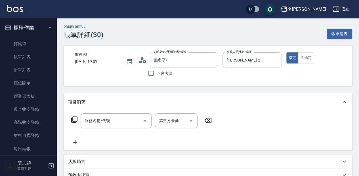
click at [143, 62] on icon at bounding box center [143, 60] width 9 height 9
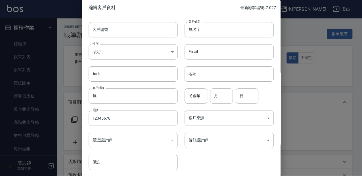
click at [299, 36] on div at bounding box center [181, 88] width 362 height 176
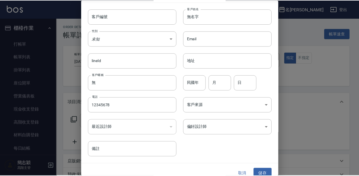
scroll to position [20, 0]
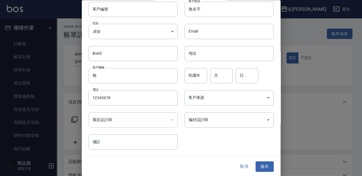
click at [244, 167] on button "取消" at bounding box center [244, 167] width 18 height 11
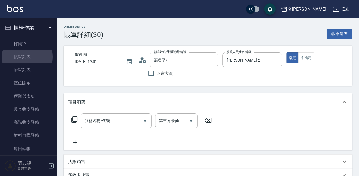
drag, startPoint x: 19, startPoint y: 57, endPoint x: 235, endPoint y: 116, distance: 223.6
click at [19, 57] on link "帳單列表" at bounding box center [28, 57] width 52 height 13
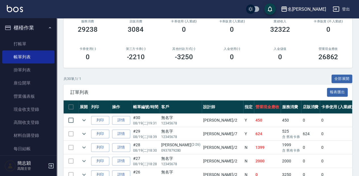
scroll to position [75, 0]
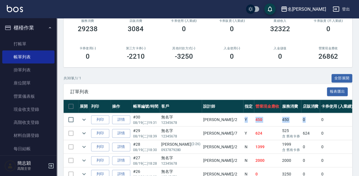
drag, startPoint x: 345, startPoint y: 120, endPoint x: 257, endPoint y: 120, distance: 87.4
click at [257, 120] on tr "列印 詳情 #30 08/19 (二) 19:31 無名字 12345678 Julie /2 Y 450 450 0 0 0 450 0 0 0 0 0" at bounding box center [322, 119] width 516 height 13
drag, startPoint x: 257, startPoint y: 120, endPoint x: 304, endPoint y: 90, distance: 56.2
click at [304, 90] on span "訂單列表" at bounding box center [198, 92] width 257 height 6
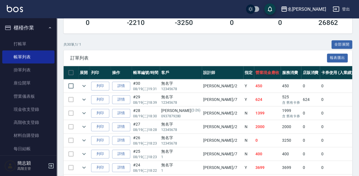
scroll to position [114, 0]
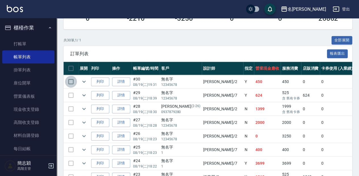
click at [70, 80] on input "checkbox" at bounding box center [71, 82] width 12 height 12
checkbox input "true"
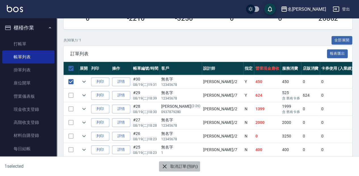
click at [183, 165] on button "取消訂單(預約)" at bounding box center [179, 166] width 41 height 11
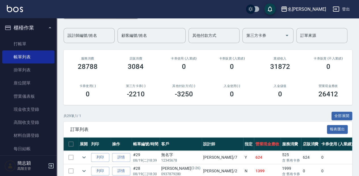
scroll to position [19, 0]
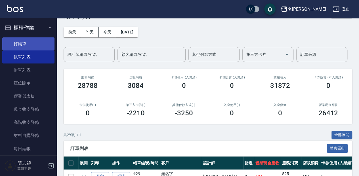
click at [37, 43] on link "打帳單" at bounding box center [28, 43] width 52 height 13
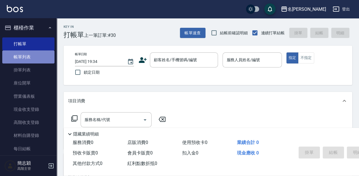
click at [39, 52] on link "帳單列表" at bounding box center [28, 57] width 52 height 13
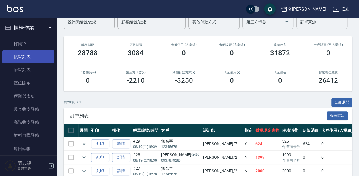
scroll to position [57, 0]
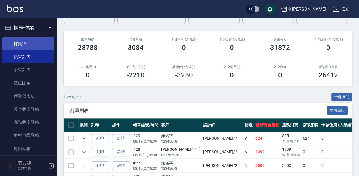
click at [37, 47] on link "打帳單" at bounding box center [28, 43] width 52 height 13
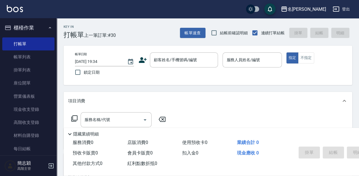
click at [139, 32] on div "Key In 打帳單 上一筆訂單:#30 帳單速查 結帳前確認明細 連續打單結帳 掛單 結帳 明細" at bounding box center [204, 28] width 295 height 21
